Goal: Information Seeking & Learning: Check status

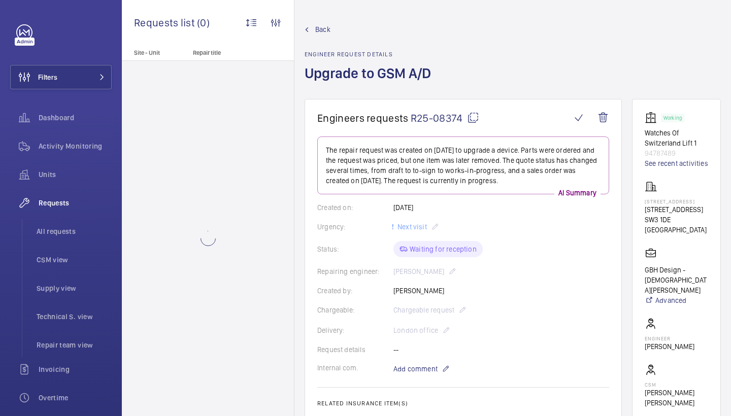
click at [468, 116] on mat-icon at bounding box center [473, 118] width 12 height 12
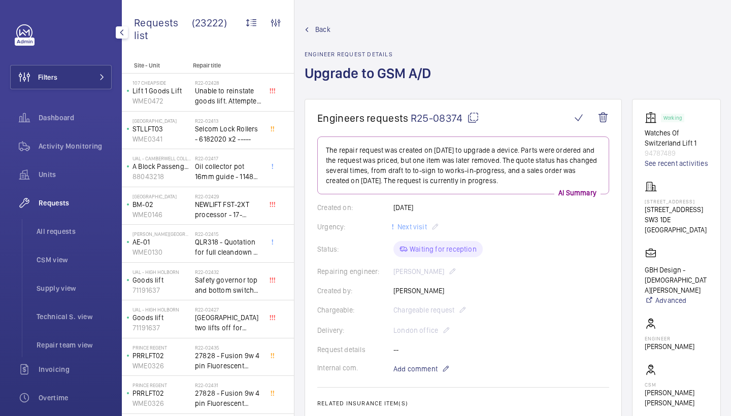
click at [67, 206] on span "Requests" at bounding box center [75, 203] width 73 height 10
click at [88, 140] on div "Activity Monitoring" at bounding box center [61, 146] width 102 height 24
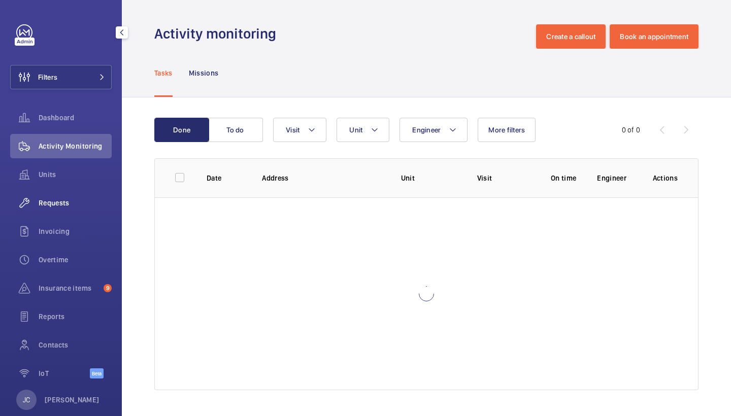
click at [65, 205] on span "Requests" at bounding box center [75, 203] width 73 height 10
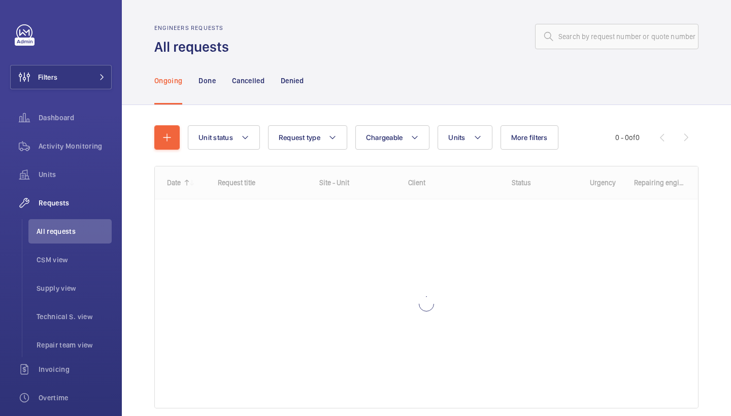
click at [611, 12] on wm-front-admin-header "Engineers requests All requests" at bounding box center [426, 28] width 609 height 56
click at [605, 38] on input "text" at bounding box center [616, 36] width 163 height 25
paste input "R24-11268"
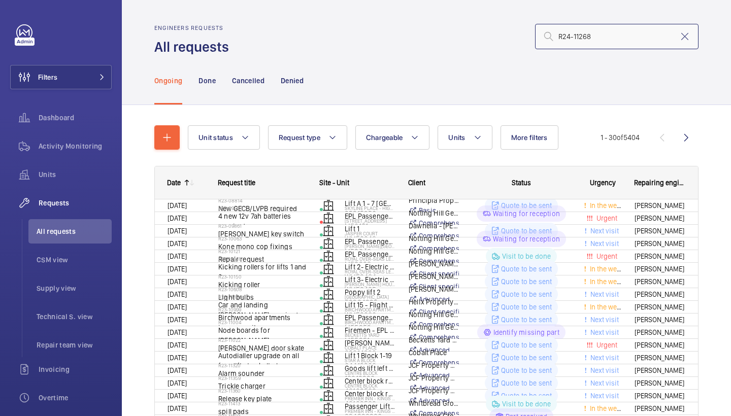
type input "R24-11268"
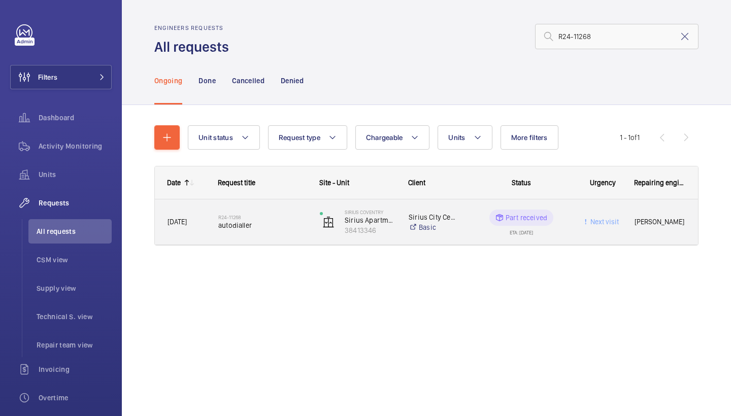
click at [229, 237] on div "R24-11268 autodialler" at bounding box center [256, 222] width 100 height 46
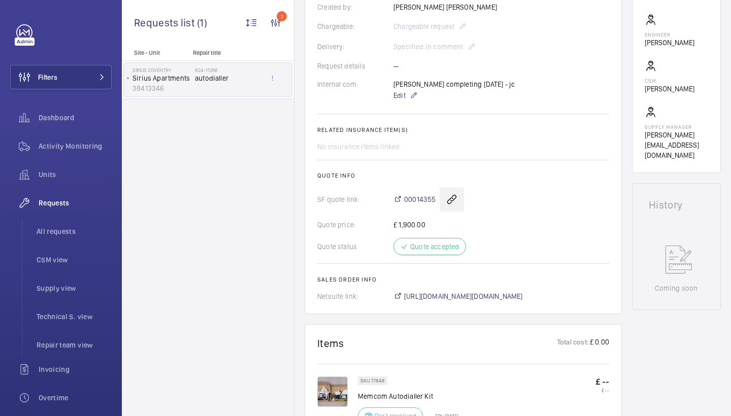
scroll to position [294, 0]
click at [410, 198] on span "00014355" at bounding box center [419, 199] width 31 height 10
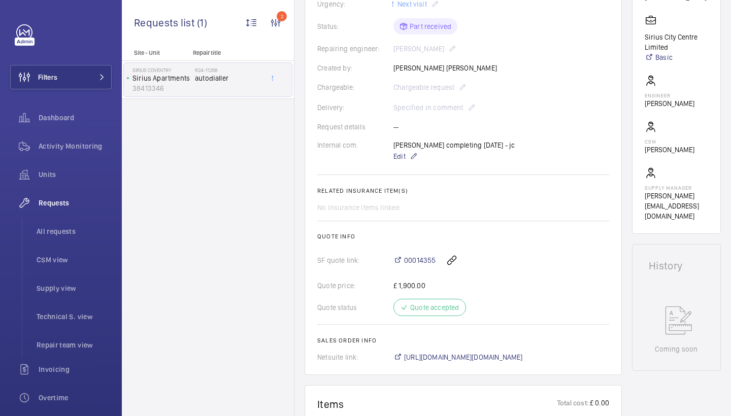
scroll to position [240, 0]
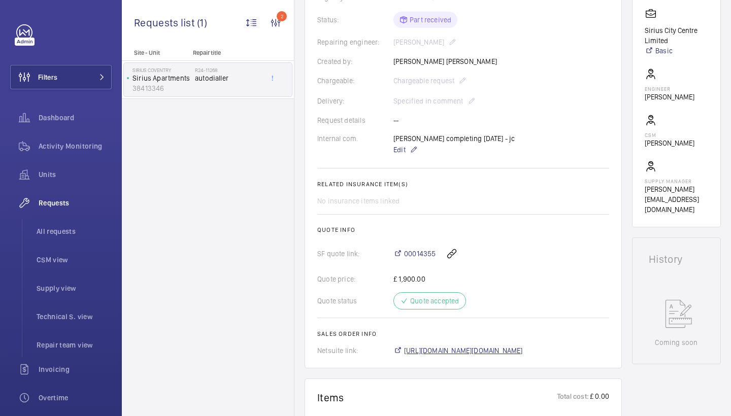
click at [435, 352] on span "https://6461500.app.netsuite.com/app/accounting/transactions/salesord.nl?id=190…" at bounding box center [463, 351] width 119 height 10
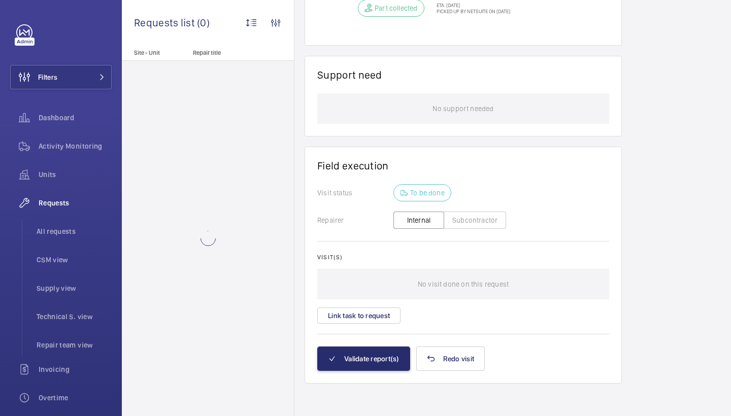
scroll to position [737, 0]
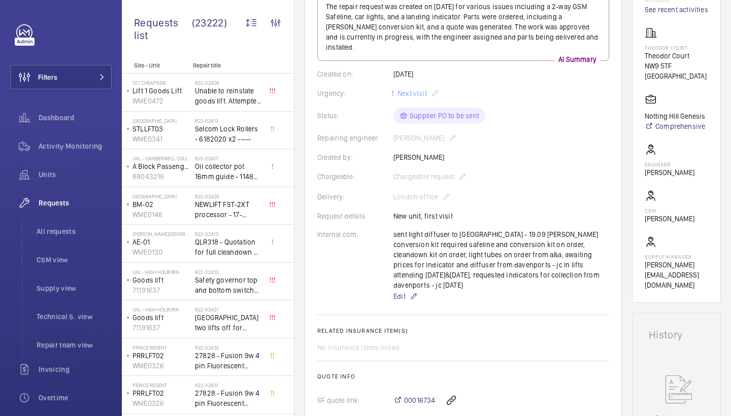
scroll to position [156, 0]
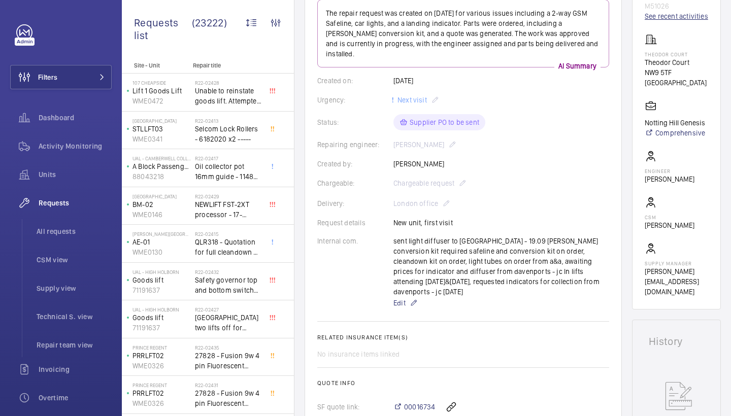
click at [655, 21] on link "See recent activities" at bounding box center [676, 16] width 63 height 10
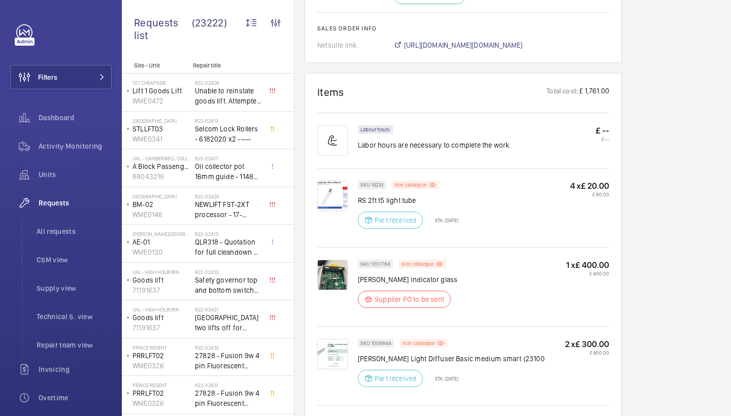
scroll to position [511, 0]
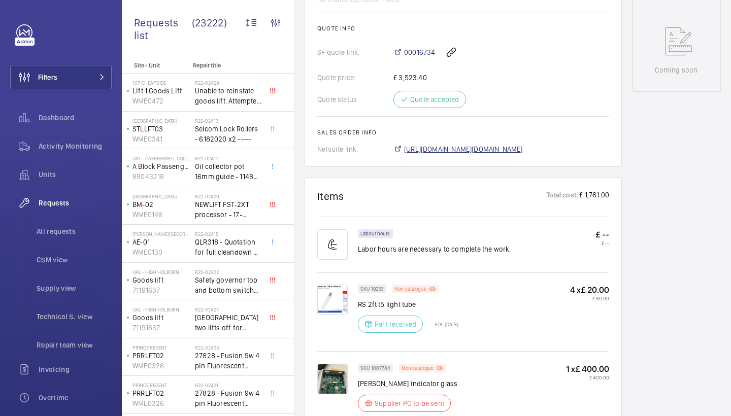
click at [505, 144] on span "https://6461500.app.netsuite.com/app/accounting/transactions/salesord.nl?id=271…" at bounding box center [463, 149] width 119 height 10
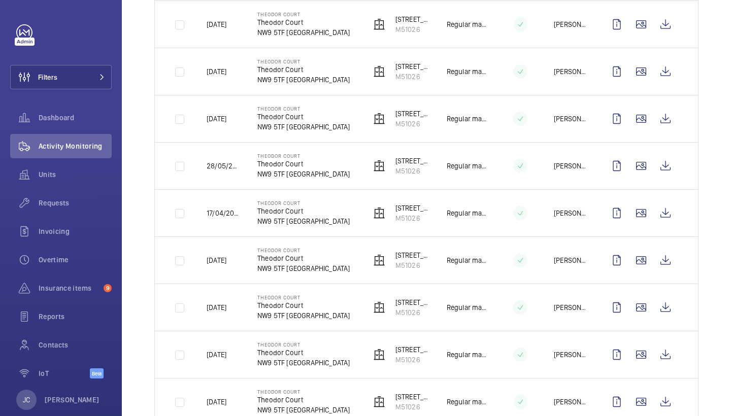
scroll to position [208, 0]
